Goal: Task Accomplishment & Management: Complete application form

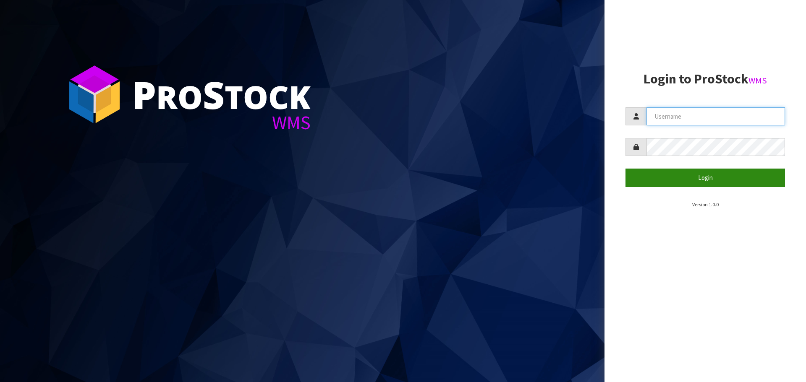
type input "[PERSON_NAME][EMAIL_ADDRESS][DOMAIN_NAME]"
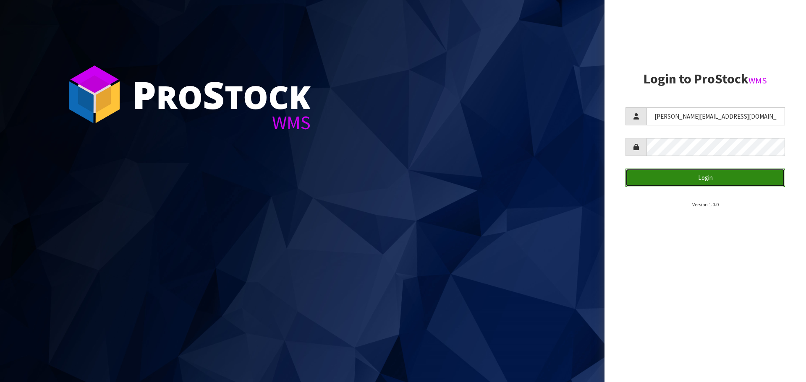
click at [653, 176] on button "Login" at bounding box center [705, 178] width 160 height 18
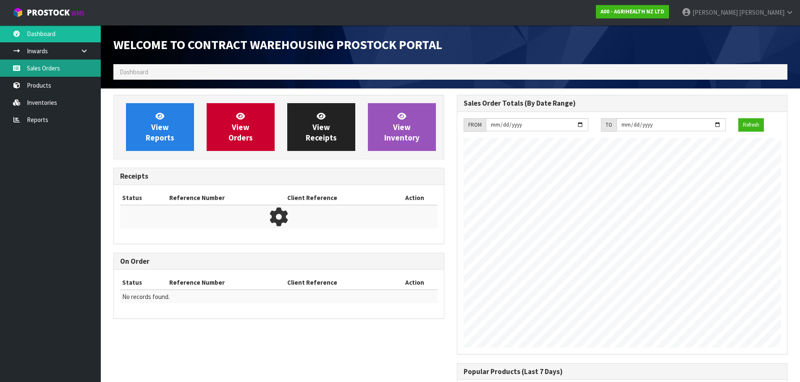
scroll to position [466, 343]
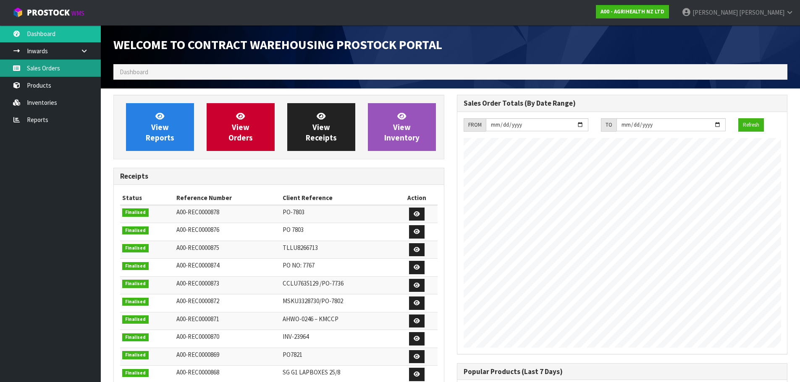
click at [54, 68] on link "Sales Orders" at bounding box center [50, 68] width 101 height 17
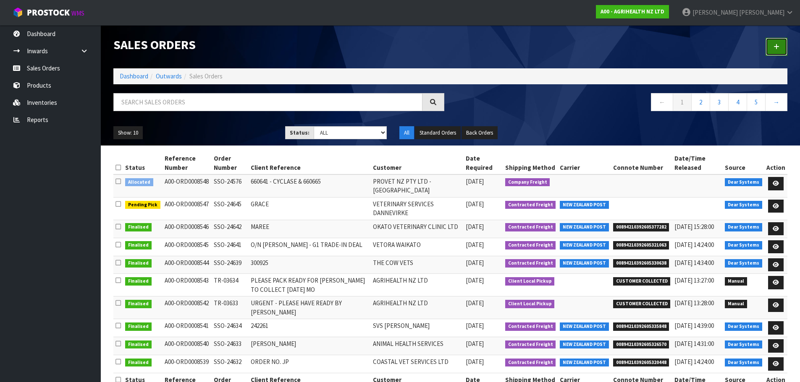
click at [774, 43] on link at bounding box center [776, 47] width 22 height 18
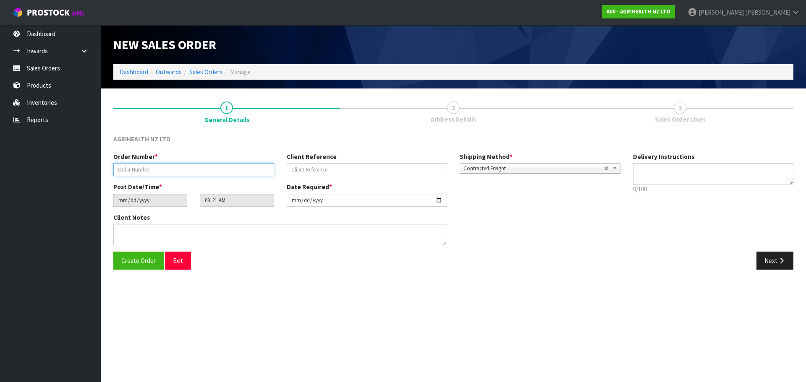
click at [211, 167] on input "text" at bounding box center [193, 169] width 161 height 13
paste input "TR-03637"
type input "TR-03637"
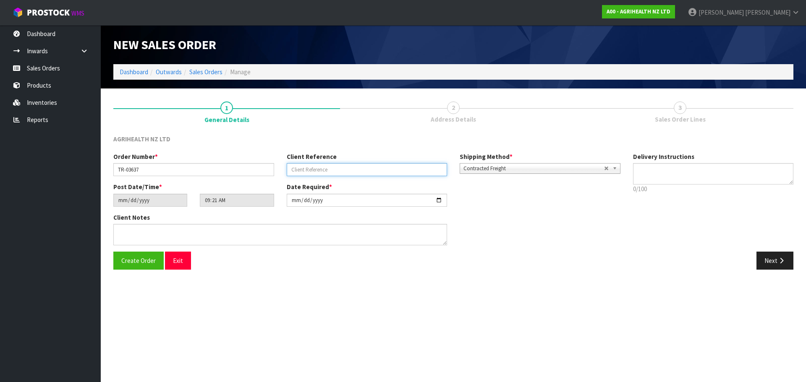
click at [402, 166] on input "text" at bounding box center [367, 169] width 161 height 13
type input "CHCH TRANSFER"
click at [474, 170] on span "Contracted Freight" at bounding box center [533, 169] width 141 height 10
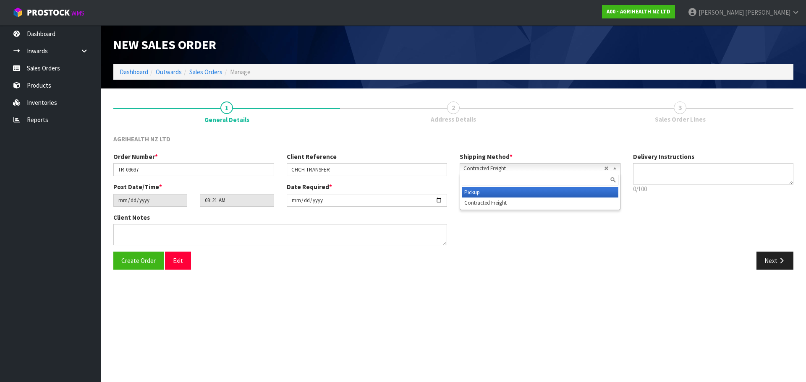
click at [477, 193] on li "Pickup" at bounding box center [540, 192] width 157 height 10
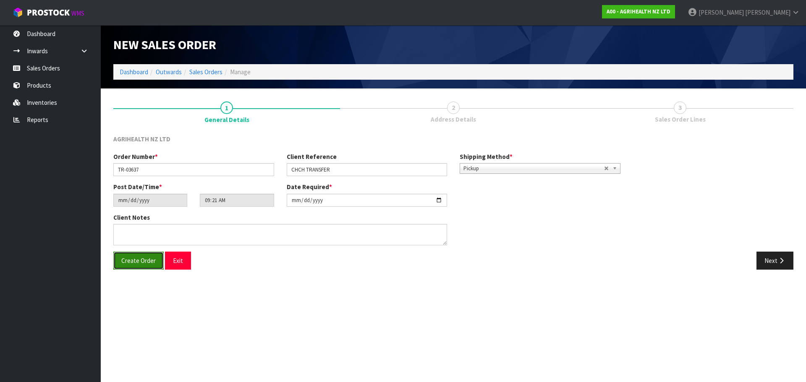
drag, startPoint x: 139, startPoint y: 263, endPoint x: 145, endPoint y: 265, distance: 6.5
click at [139, 263] on span "Create Order" at bounding box center [138, 261] width 34 height 8
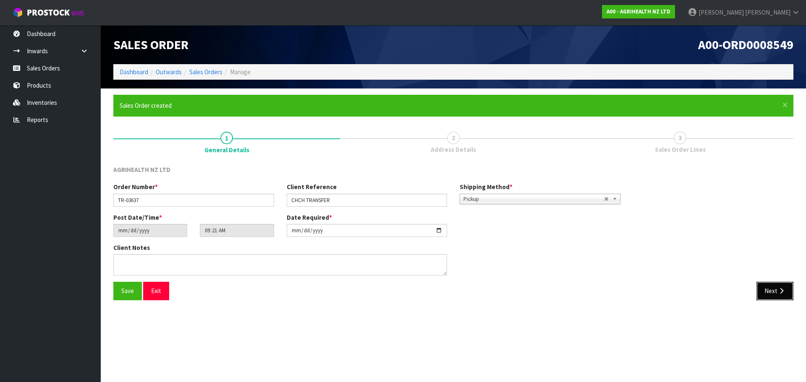
click at [764, 290] on button "Next" at bounding box center [774, 291] width 37 height 18
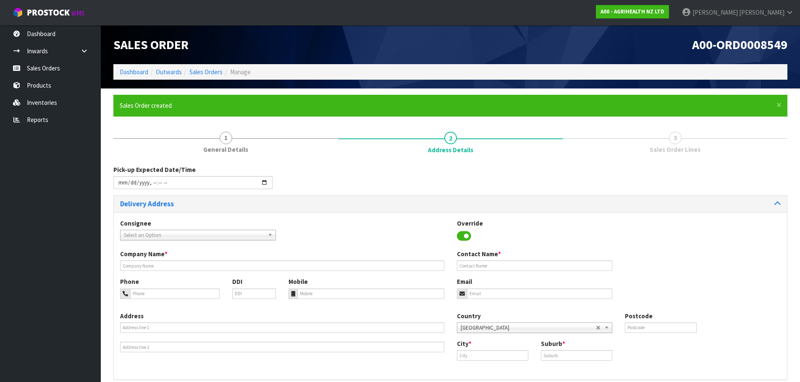
click at [169, 236] on span "Select an Option" at bounding box center [194, 235] width 141 height 10
type input "opz"
click at [179, 259] on li "OPZ EELCHC - OPZEELAND [GEOGRAPHIC_DATA]" at bounding box center [198, 259] width 152 height 10
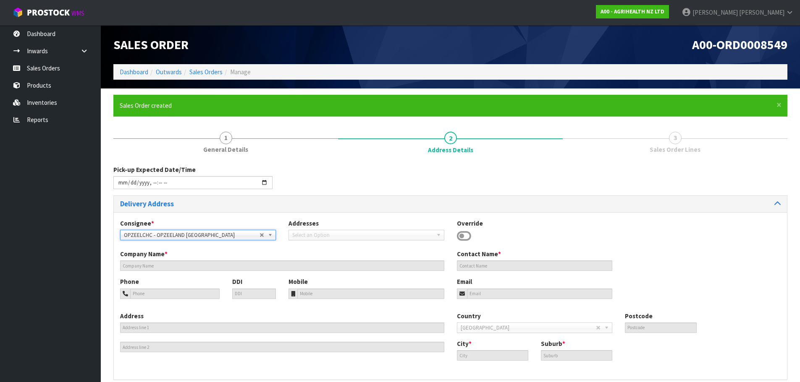
type input "OPZEELAND [GEOGRAPHIC_DATA]"
type input "[STREET_ADDRESS]"
type input "8042"
type input "[GEOGRAPHIC_DATA]"
type input "HORNBY SOUTH"
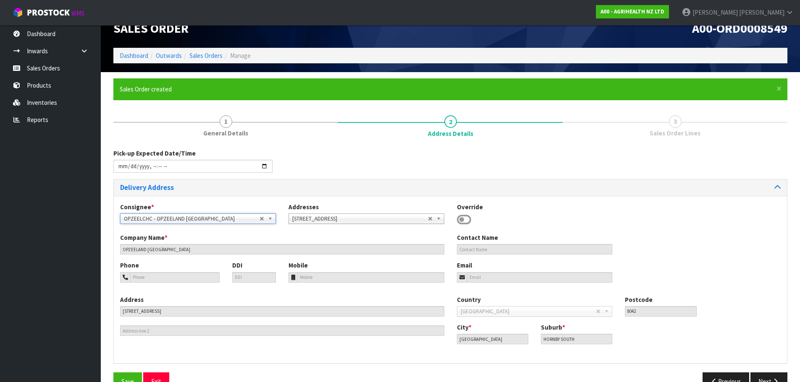
scroll to position [38, 0]
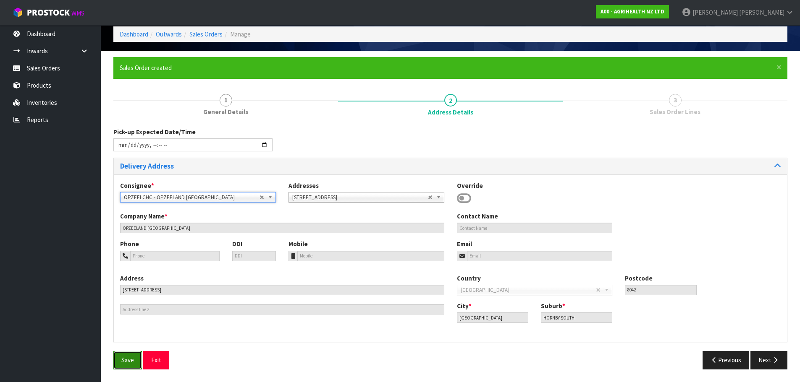
click at [130, 365] on button "Save" at bounding box center [127, 360] width 29 height 18
click at [769, 361] on button "Next" at bounding box center [768, 360] width 37 height 18
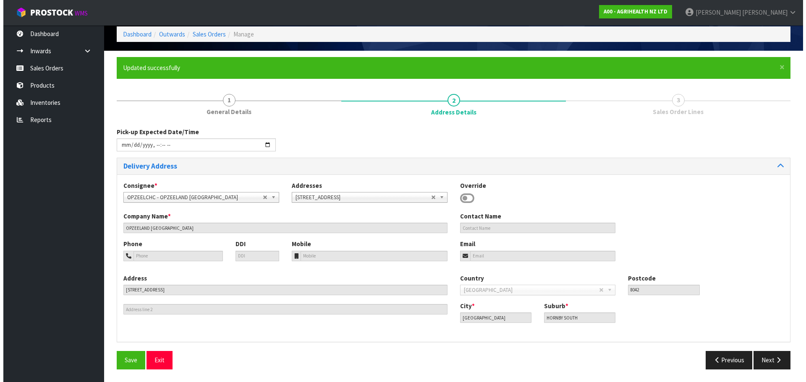
scroll to position [0, 0]
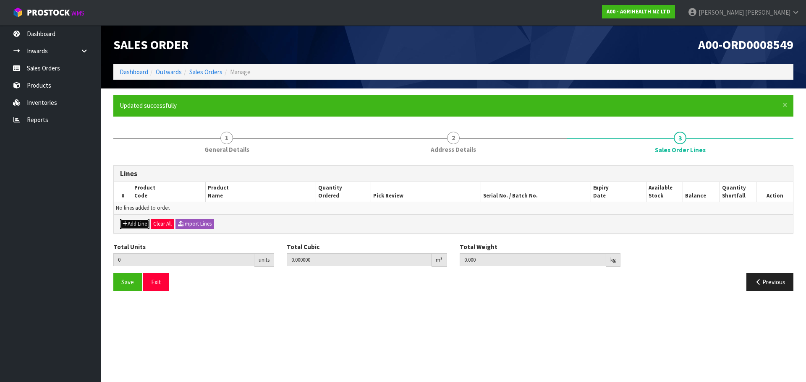
click at [145, 220] on button "Add Line" at bounding box center [134, 224] width 29 height 10
type input "0"
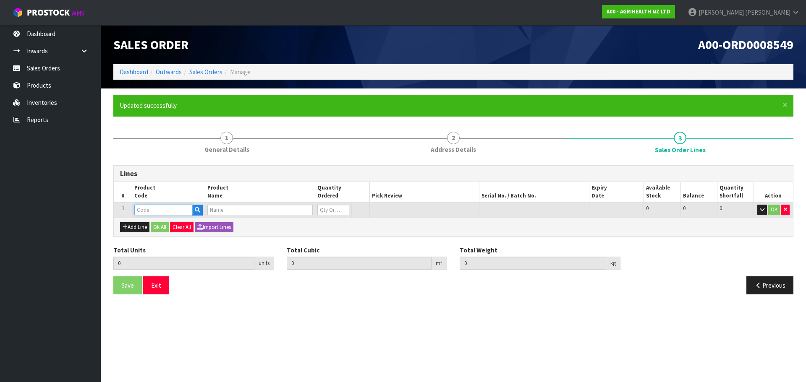
click at [163, 210] on input "text" at bounding box center [163, 210] width 58 height 10
type input "3200"
type input "0.000000"
type input "0.000"
type input "CYCLASE 100ML PLASTIC RVM"
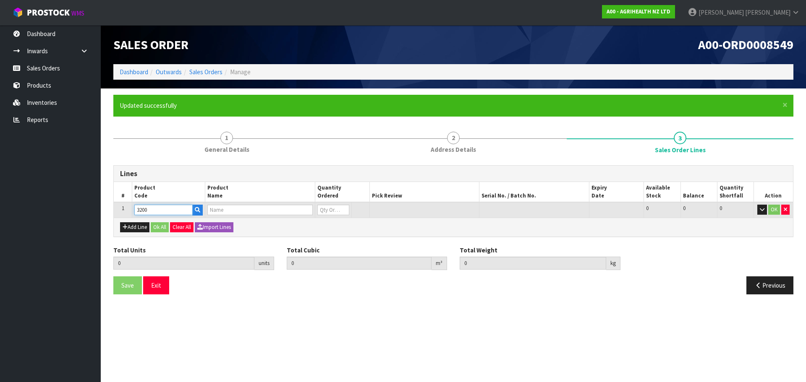
type input "0"
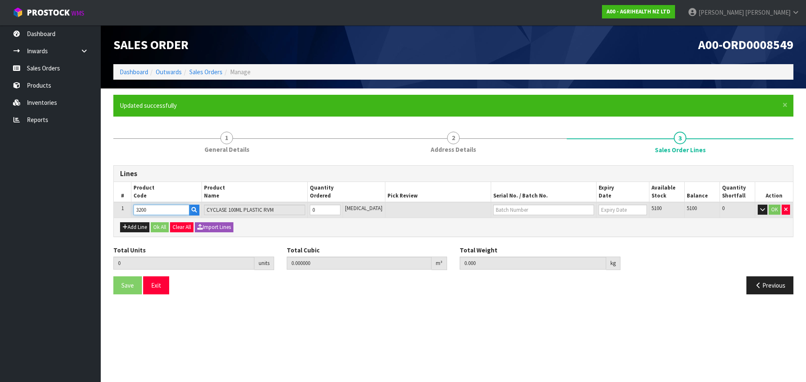
type input "3200"
type input "1"
type input "0.0003"
type input "0.13"
type input "1"
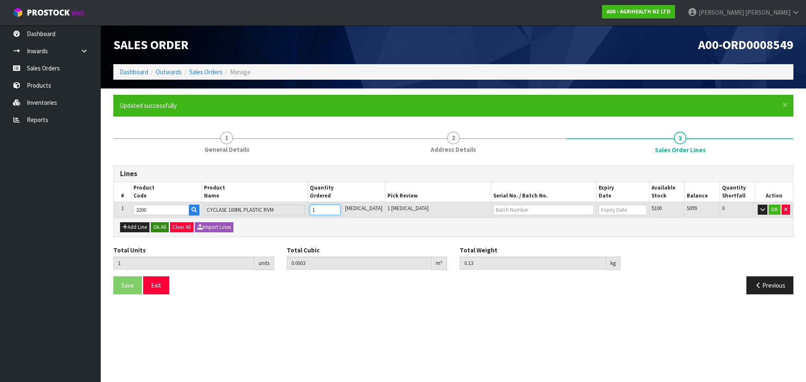
type input "19"
type input "0.0057"
type input "2.47"
type input "19"
type input "190"
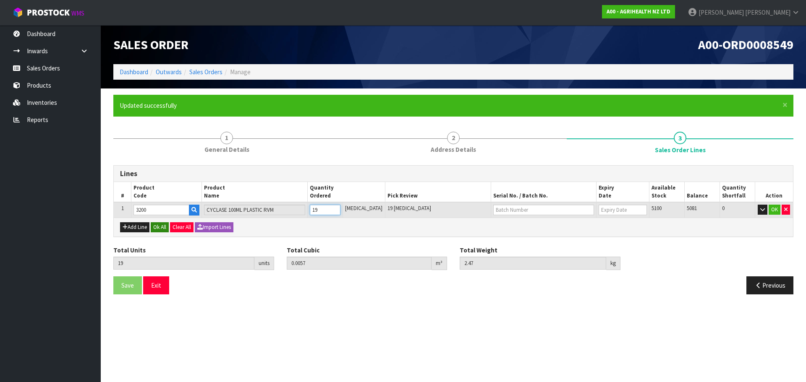
type input "0.077102"
type input "25.7"
type input "190"
type input "1900"
type input "0.951938"
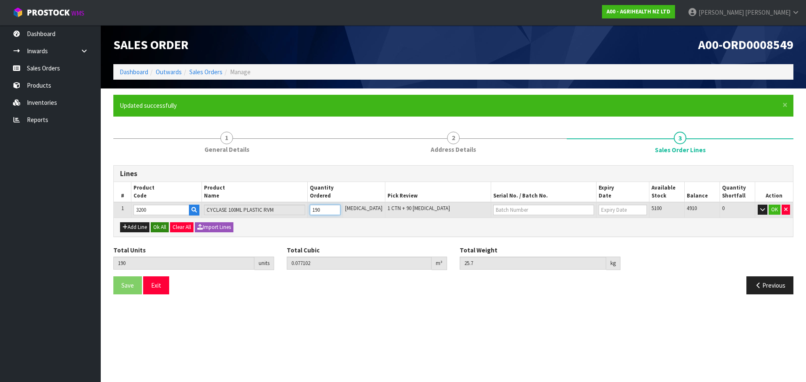
type input "266"
type input "1900"
type input "CP3825"
type input "[DATE]"
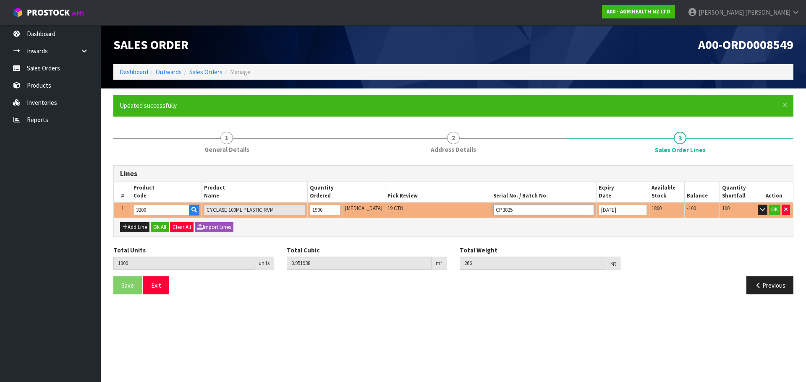
drag, startPoint x: 504, startPoint y: 211, endPoint x: 495, endPoint y: 211, distance: 9.7
click at [495, 211] on input "CP3825" at bounding box center [543, 210] width 101 height 10
type input "CP"
drag, startPoint x: 513, startPoint y: 254, endPoint x: 511, endPoint y: 249, distance: 5.1
click at [513, 254] on ul "CP 3625 CP 3725 CP 3825" at bounding box center [515, 235] width 67 height 39
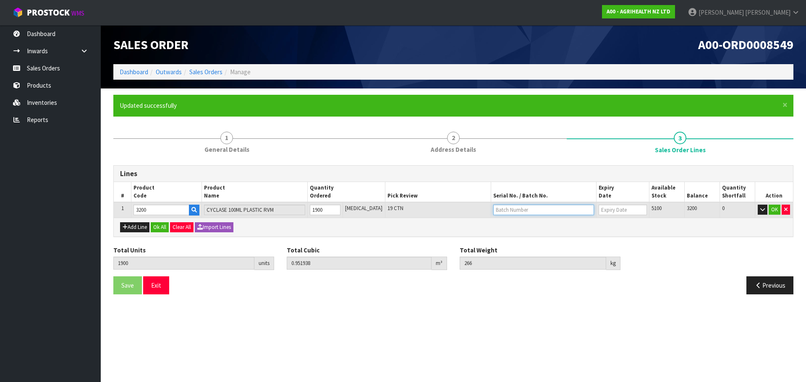
click at [534, 207] on input "text" at bounding box center [543, 210] width 101 height 10
click at [332, 212] on input "1900" at bounding box center [325, 210] width 31 height 10
type input "1899"
type input "0.931536"
type input "264.87"
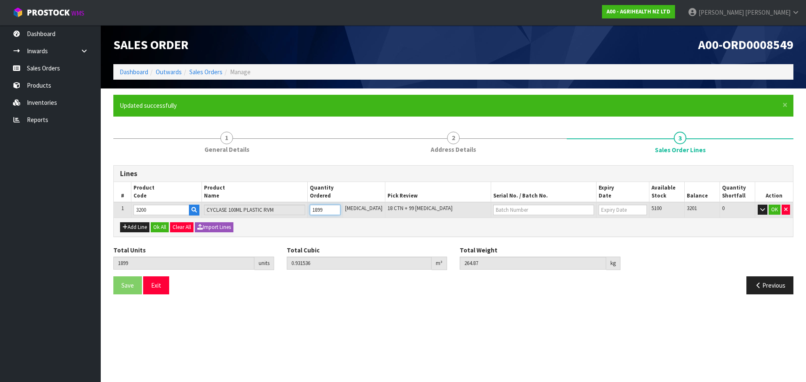
type input "1899"
click at [340, 212] on input "1899" at bounding box center [325, 210] width 31 height 10
click at [293, 211] on tr "1 3200 CYCLASE 100ML PLASTIC RVM 1899 [MEDICAL_DATA] 18 CTN + 99 [MEDICAL_DATA]…" at bounding box center [453, 210] width 679 height 16
type input "1"
type input "0.0003"
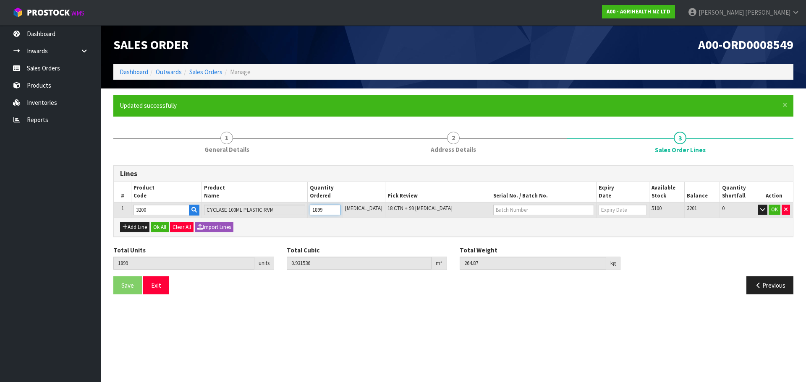
type input "0.13"
type input "1"
type input "18"
type input "0.0054"
type input "2.34"
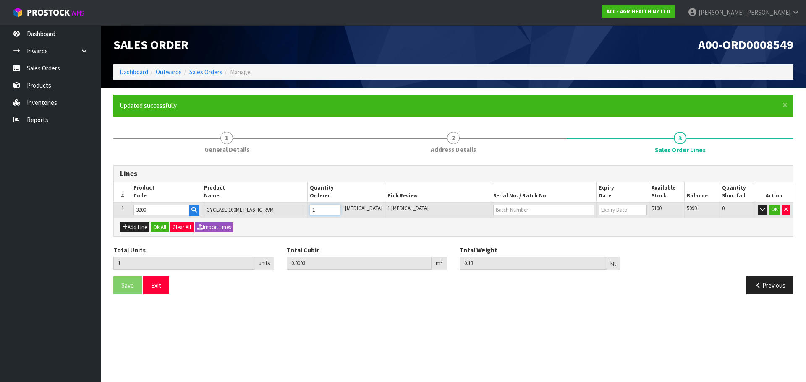
type input "18"
type input "180"
type input "0.074102"
type input "24.4"
type input "180"
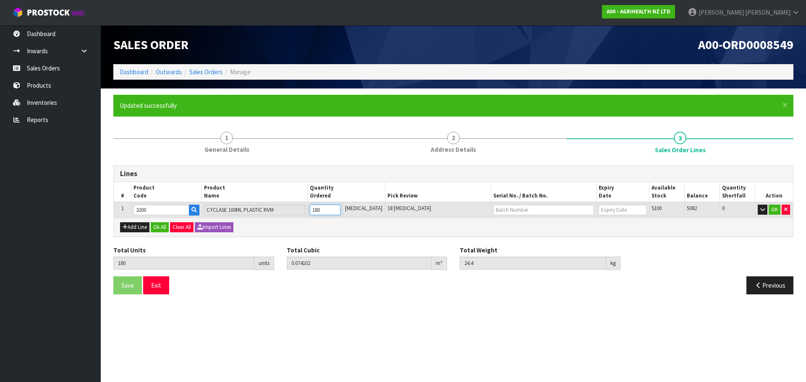
type input "1800"
type input "0.901836"
type input "252"
type input "1800"
click at [530, 208] on input "text" at bounding box center [543, 210] width 101 height 10
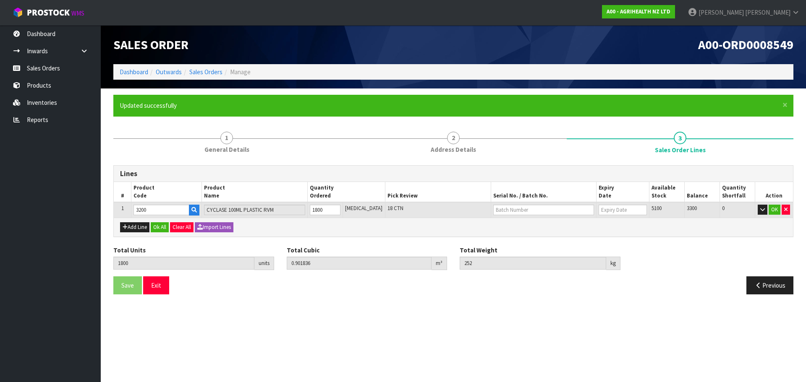
click at [457, 253] on div "Total Weight 252 kg" at bounding box center [539, 258] width 173 height 24
click at [507, 208] on input "text" at bounding box center [543, 210] width 101 height 10
click at [511, 235] on link "CP3725" at bounding box center [515, 235] width 66 height 11
type input "CP3725"
type input "[DATE]"
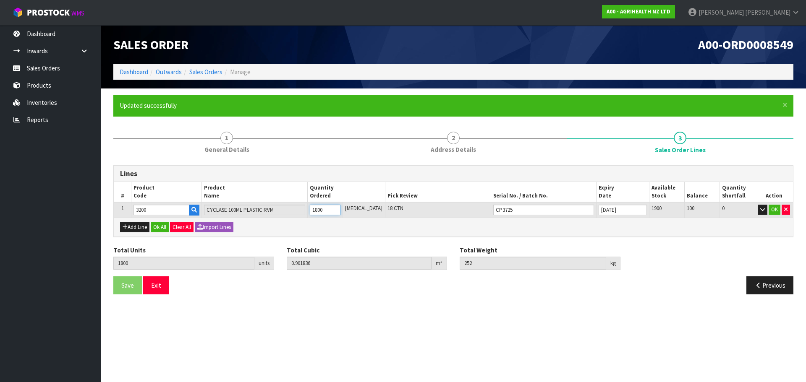
click at [339, 213] on input "1800" at bounding box center [325, 210] width 31 height 10
click at [272, 212] on tr "1 3200 CYCLASE 100ML PLASTIC RVM 1800 [MEDICAL_DATA] 18 CTN CP3725 [DATE] 1900 …" at bounding box center [453, 210] width 679 height 16
type input "1"
type input "0.0003"
type input "0.13"
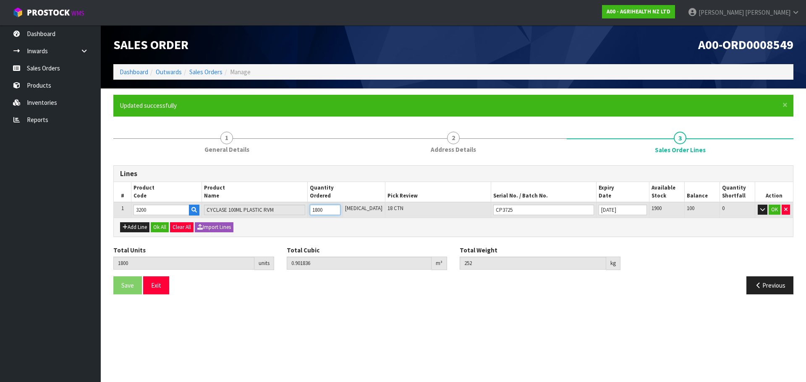
type input "1"
type input "19"
type input "0.0057"
type input "2.47"
type input "19"
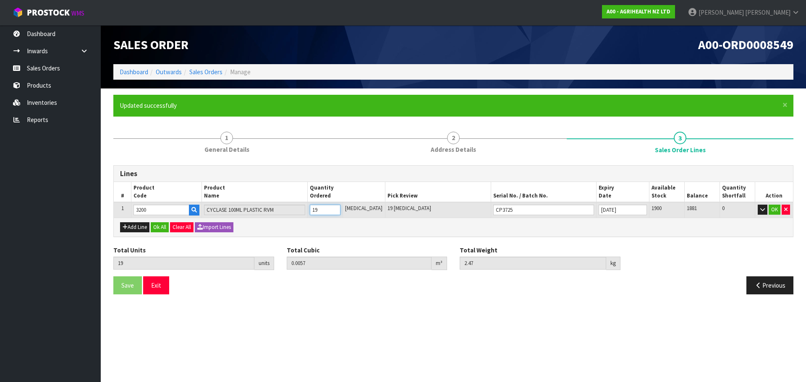
type input "190"
type input "0.077102"
type input "25.7"
type input "190"
type input "1900"
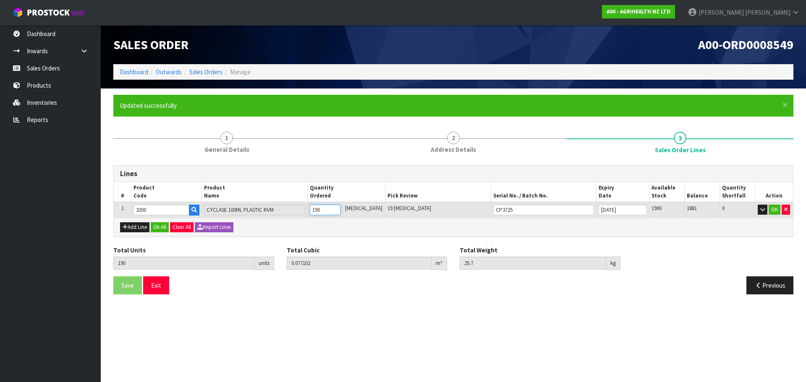
type input "0.951938"
type input "266"
type input "1900"
click at [371, 237] on div "Lines # Product Code Product Name Quantity Ordered Pick Review Serial No. / Bat…" at bounding box center [453, 233] width 680 height 136
click at [144, 224] on button "Add Line" at bounding box center [134, 227] width 29 height 10
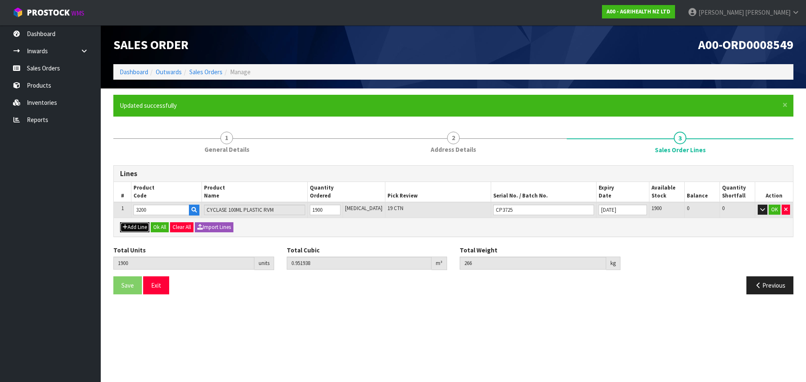
type input "0"
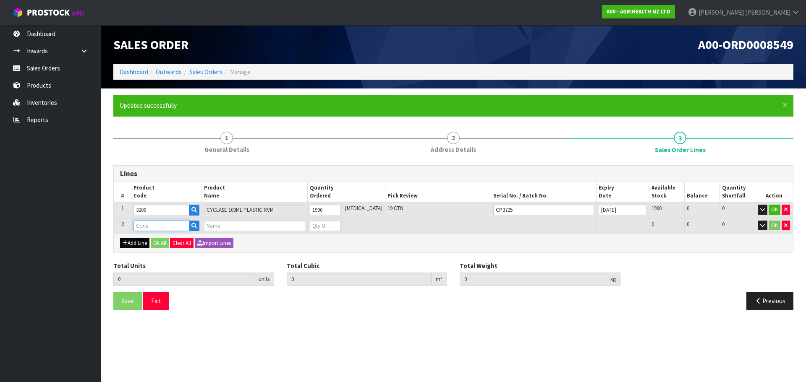
click at [144, 224] on input "text" at bounding box center [161, 226] width 56 height 10
type input "3300"
type input "1900"
type input "0.951938"
type input "266"
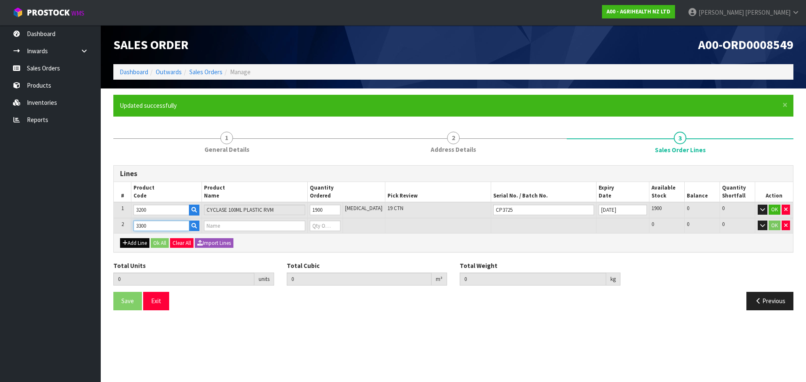
type input "GONASYN 100ML PLASTIC RVM"
type input "0"
type input "3300"
type input "1902"
type input "0.952658"
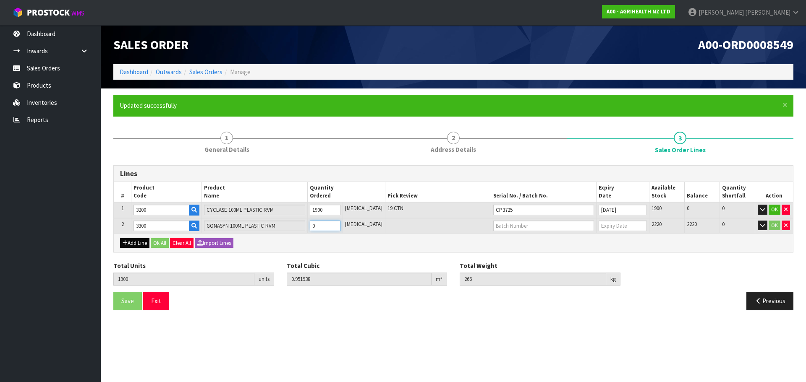
type input "266.3"
type input "2"
type input "1920"
type input "0.959138"
type input "269"
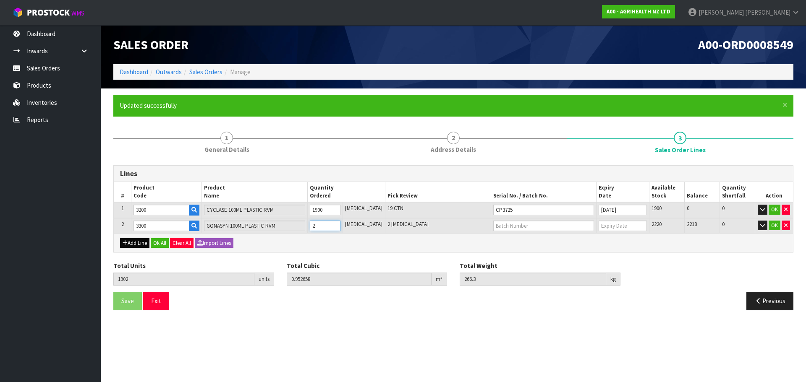
type input "20"
type input "2100"
type input "1.05677"
type input "293.3"
type input "200"
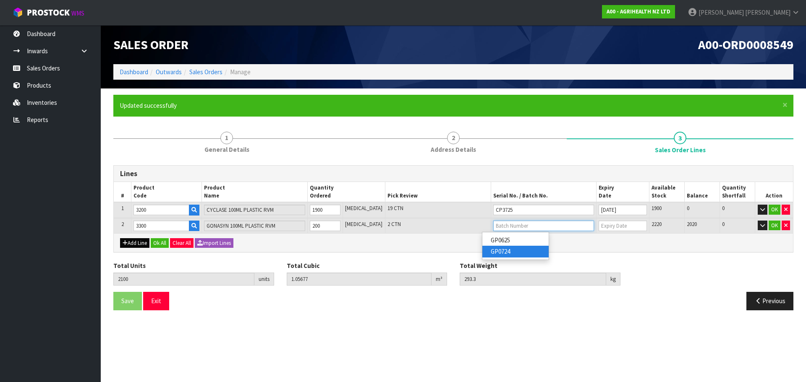
type input "GP0724"
type input "[DATE]"
click at [135, 240] on button "Add Line" at bounding box center [134, 243] width 29 height 10
type input "0"
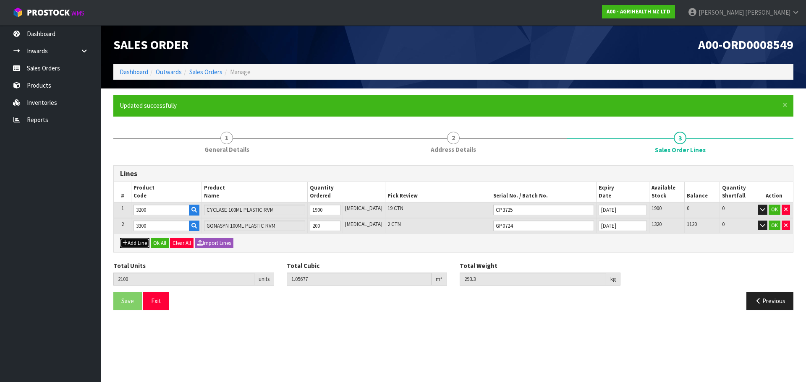
type input "0"
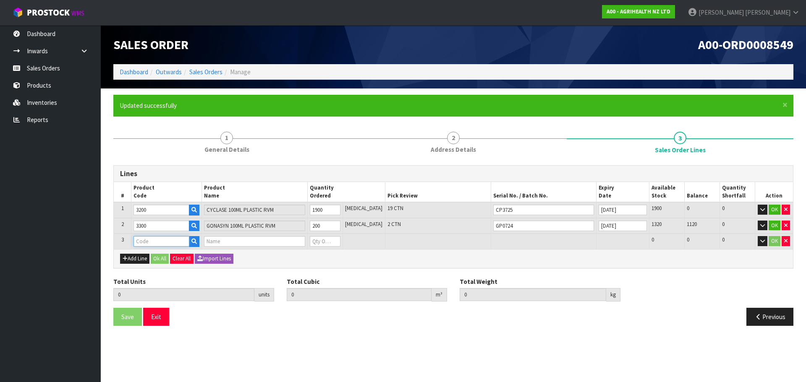
click at [151, 245] on input "text" at bounding box center [161, 241] width 56 height 10
type input "2050"
type input "2100"
type input "1.05677"
type input "293.3"
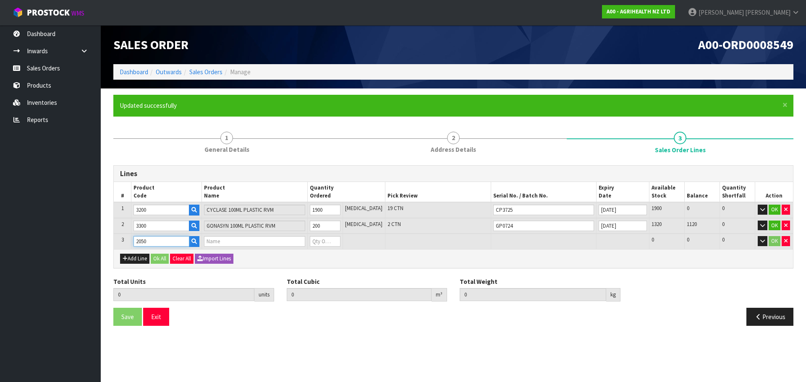
type input "OXYTETSOL 10% POWDER 5KG RVM"
type input "0"
type input "2050"
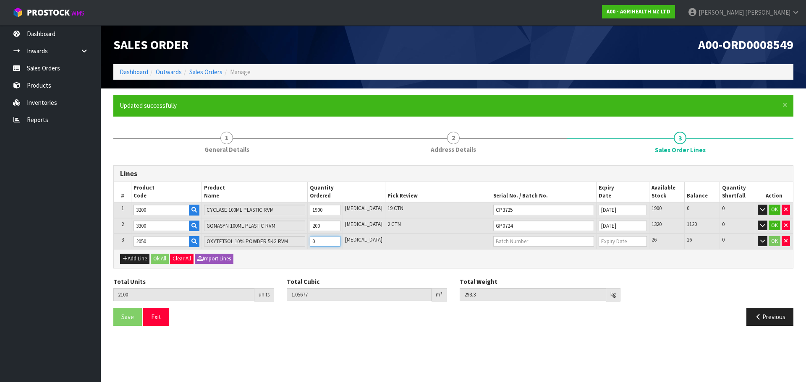
type input "2104"
type input "1.187714"
type input "313.3"
type input "4"
click at [515, 257] on link "170130" at bounding box center [515, 255] width 66 height 11
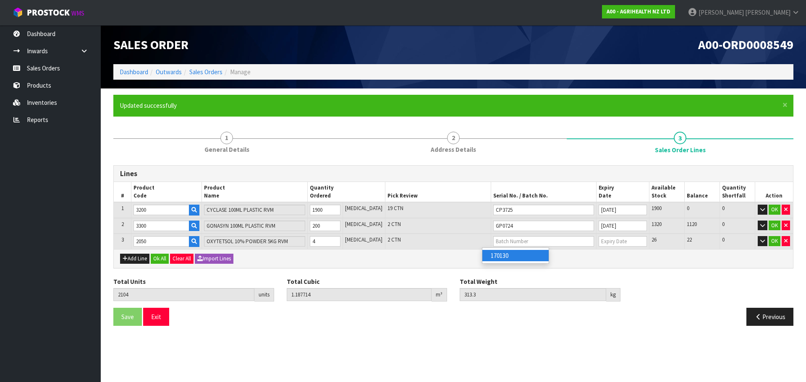
type input "170130"
type input "[DATE]"
click at [161, 261] on button "Ok All" at bounding box center [160, 259] width 18 height 10
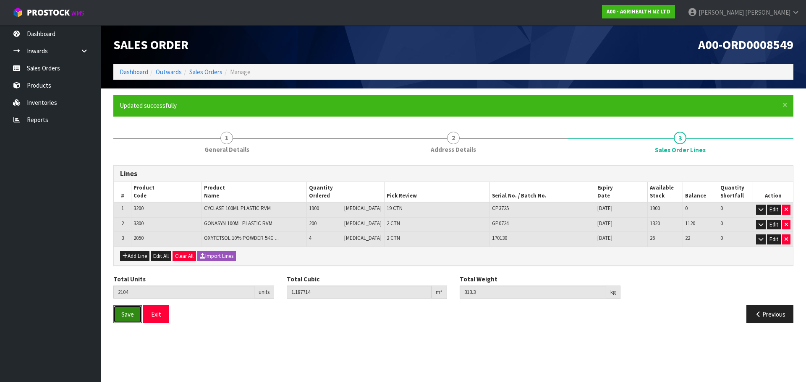
click at [128, 308] on button "Save" at bounding box center [127, 315] width 29 height 18
